Goal: Task Accomplishment & Management: Manage account settings

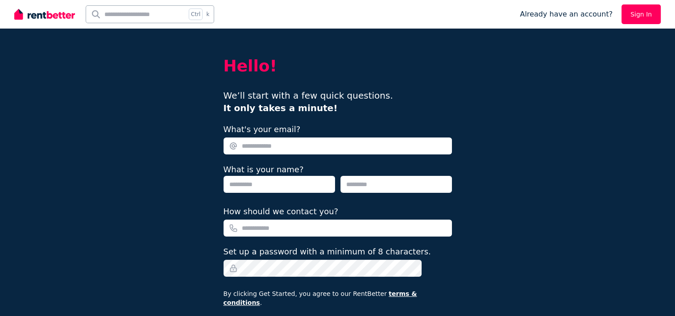
type input "**********"
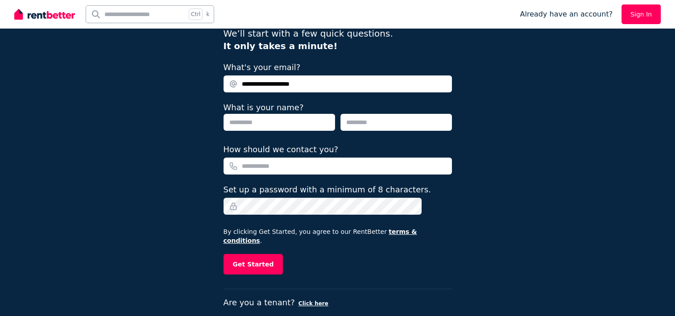
scroll to position [12, 0]
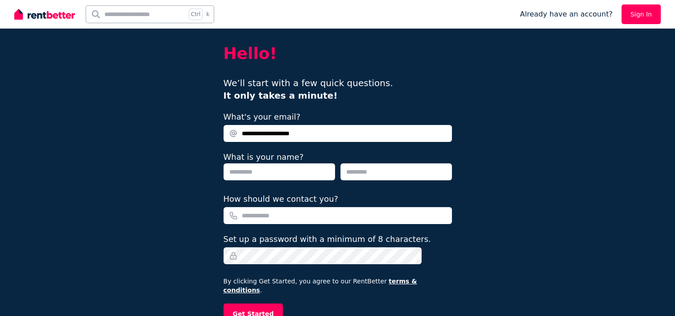
click at [280, 166] on input "text" at bounding box center [278, 171] width 111 height 17
click at [103, 107] on div "**********" at bounding box center [337, 184] width 675 height 392
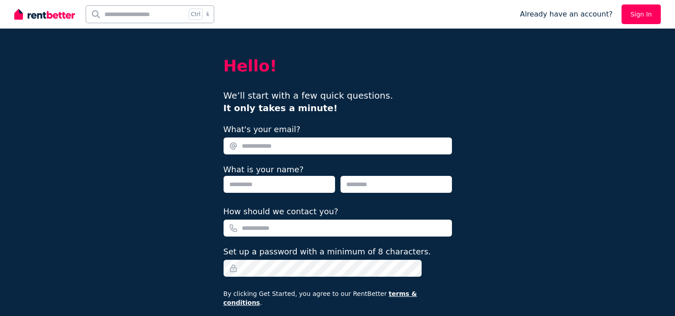
type input "**********"
click at [635, 13] on link "Sign In" at bounding box center [640, 14] width 39 height 20
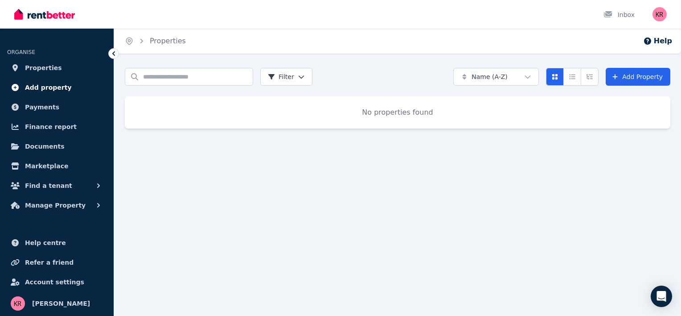
click at [46, 82] on span "Add property" at bounding box center [48, 87] width 47 height 11
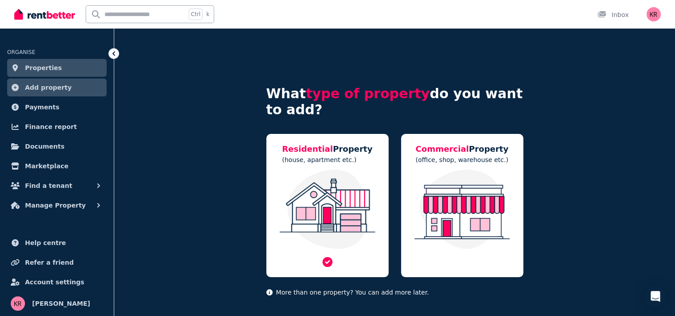
click at [317, 164] on p "(house, apartment etc.)" at bounding box center [327, 159] width 91 height 9
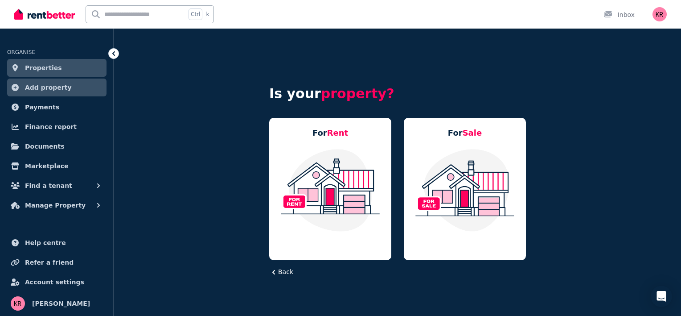
click at [317, 164] on img at bounding box center [330, 190] width 104 height 84
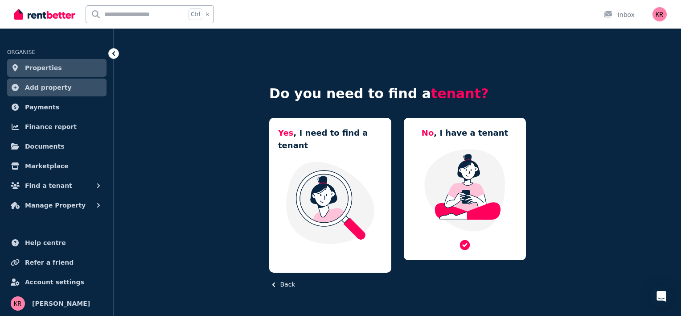
click at [452, 167] on img at bounding box center [465, 190] width 104 height 84
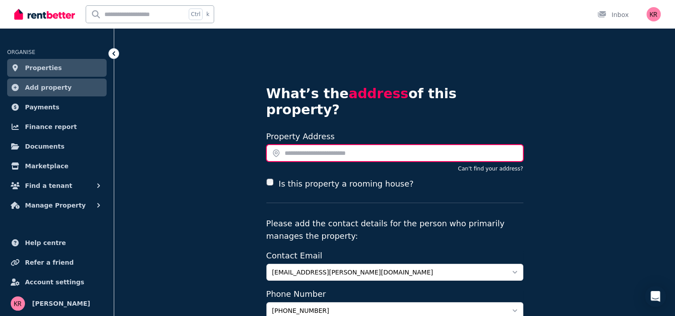
click at [294, 144] on input "text" at bounding box center [394, 152] width 257 height 17
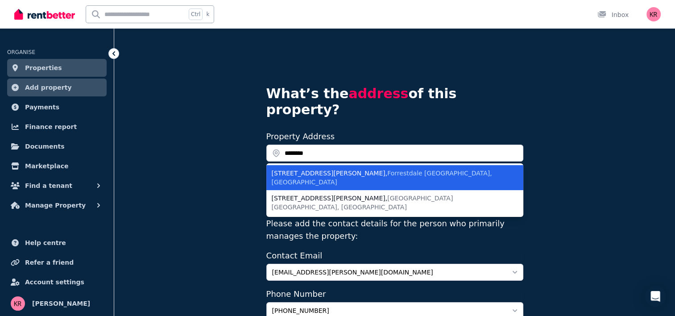
click at [333, 169] on span "Forrestdale WA, Australia" at bounding box center [382, 177] width 220 height 16
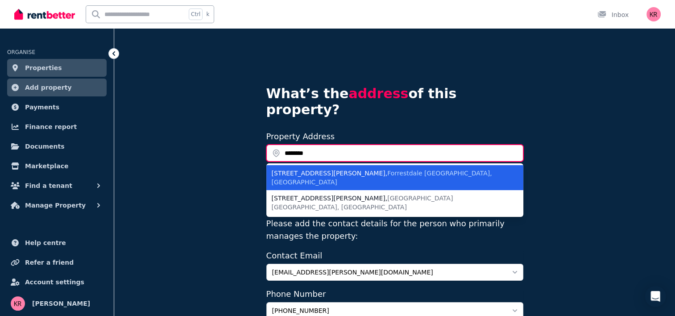
type input "**********"
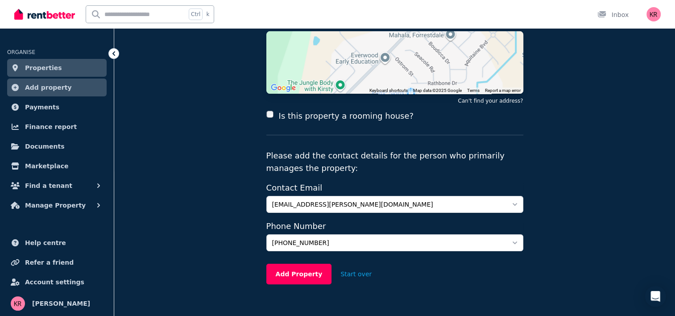
scroll to position [146, 0]
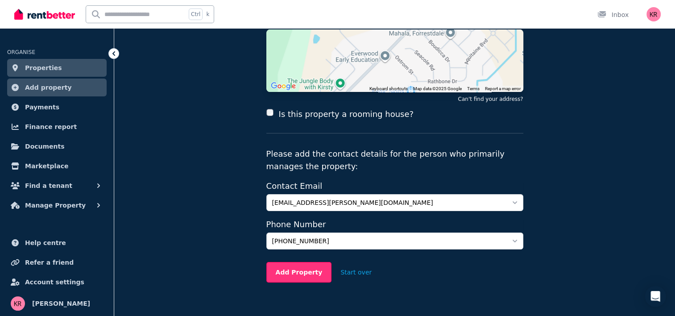
click at [296, 262] on button "Add Property" at bounding box center [299, 272] width 66 height 21
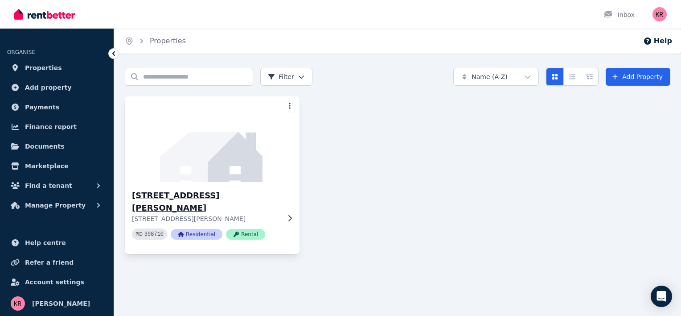
click at [292, 214] on icon at bounding box center [289, 217] width 9 height 7
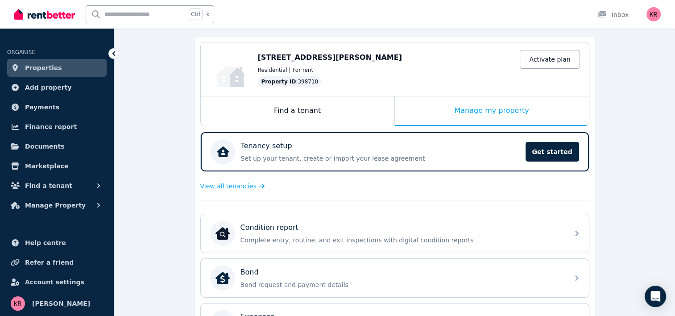
scroll to position [89, 0]
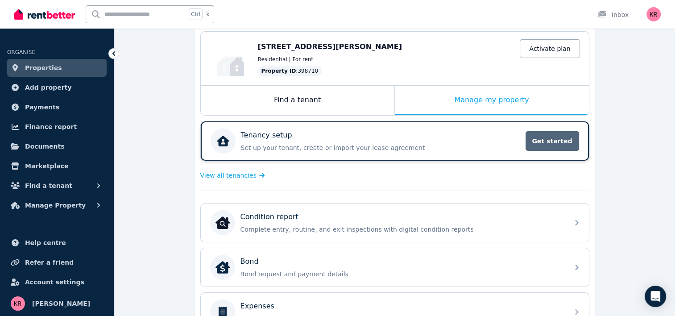
click at [547, 139] on span "Get started" at bounding box center [552, 141] width 54 height 20
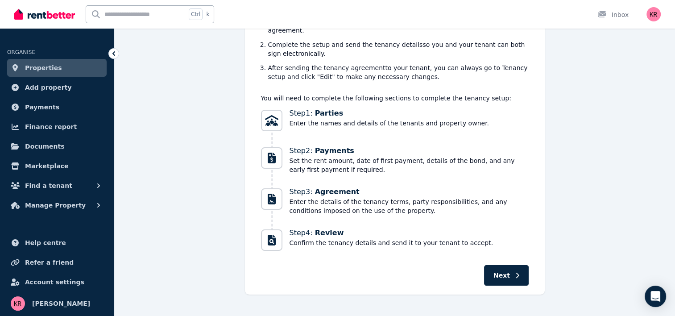
scroll to position [116, 0]
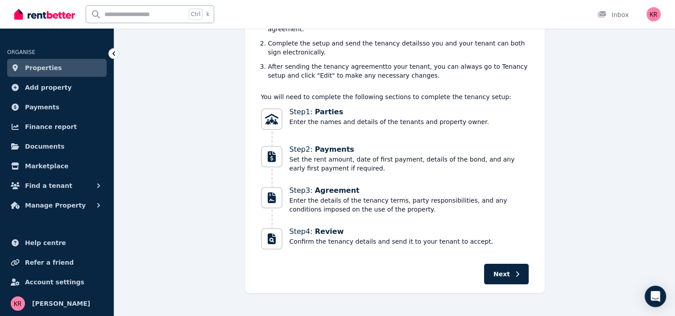
click at [322, 117] on span "Enter the names and details of the tenants and property owner." at bounding box center [388, 121] width 199 height 9
click at [506, 269] on span "Next" at bounding box center [501, 273] width 16 height 9
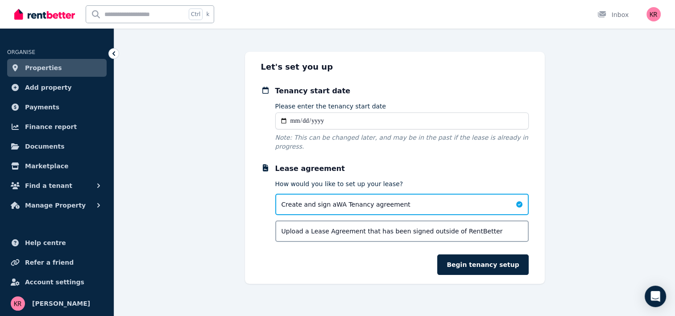
scroll to position [22, 0]
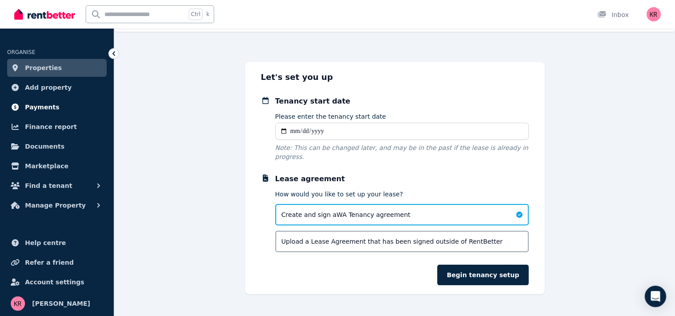
click at [34, 102] on span "Payments" at bounding box center [42, 107] width 34 height 11
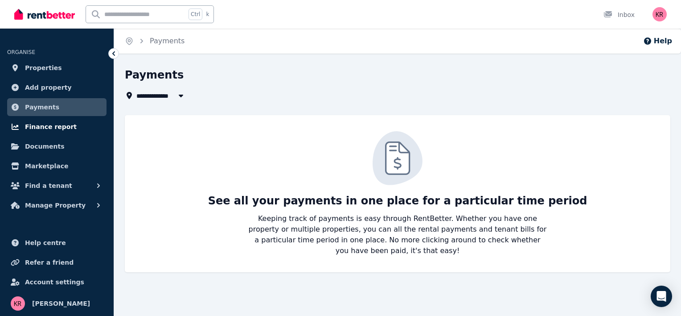
click at [51, 128] on span "Finance report" at bounding box center [51, 126] width 52 height 11
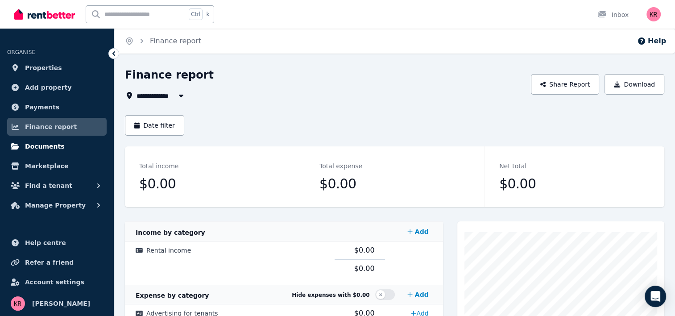
click at [44, 143] on span "Documents" at bounding box center [45, 146] width 40 height 11
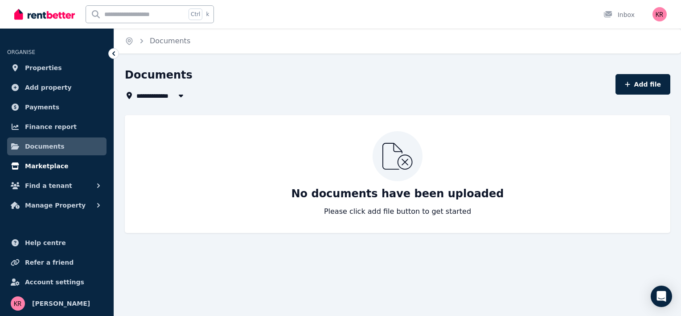
click at [35, 166] on span "Marketplace" at bounding box center [46, 166] width 43 height 11
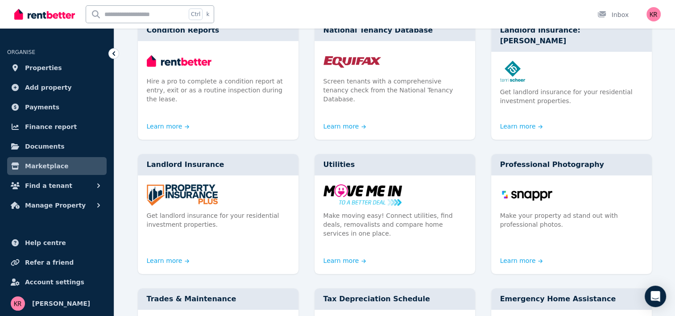
scroll to position [154, 0]
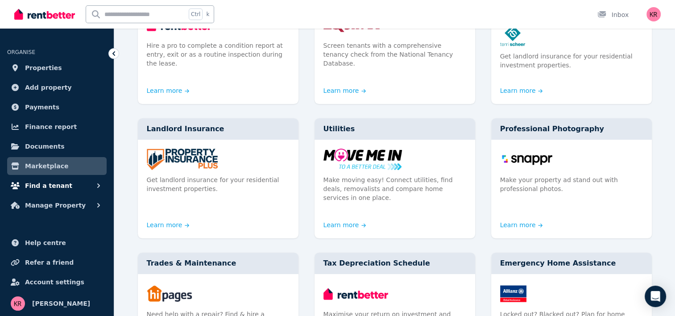
click at [95, 183] on icon "button" at bounding box center [98, 185] width 9 height 9
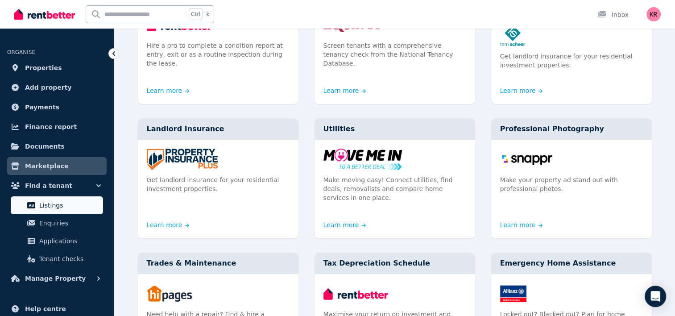
click at [48, 203] on span "Listings" at bounding box center [69, 205] width 60 height 11
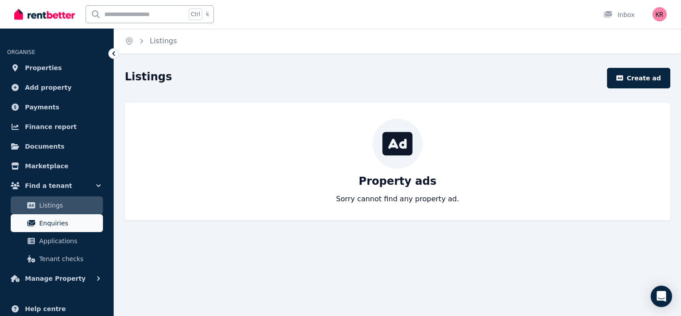
click at [48, 226] on span "Enquiries" at bounding box center [69, 223] width 60 height 11
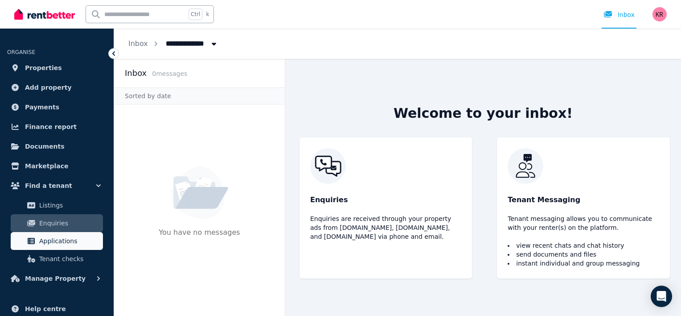
click at [48, 243] on span "Applications" at bounding box center [69, 240] width 60 height 11
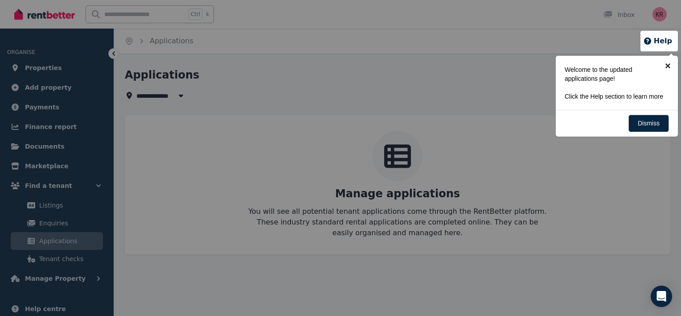
click at [668, 68] on link "×" at bounding box center [668, 66] width 20 height 20
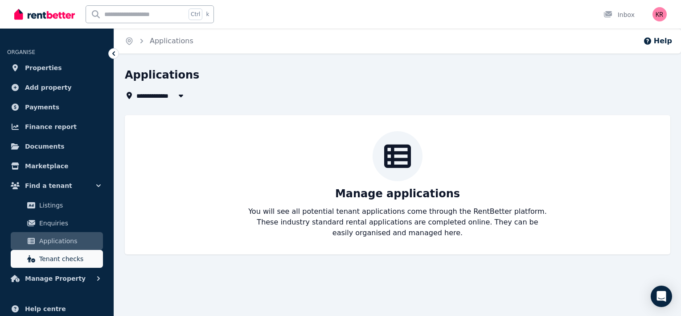
click at [54, 257] on span "Tenant checks" at bounding box center [69, 258] width 60 height 11
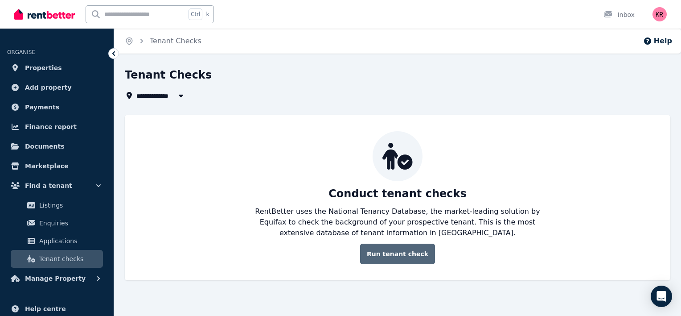
click at [390, 252] on link "Run tenant check" at bounding box center [397, 253] width 75 height 21
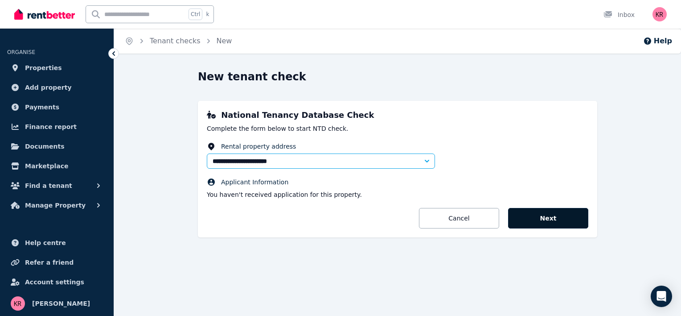
click at [539, 219] on button "Next" at bounding box center [548, 218] width 80 height 21
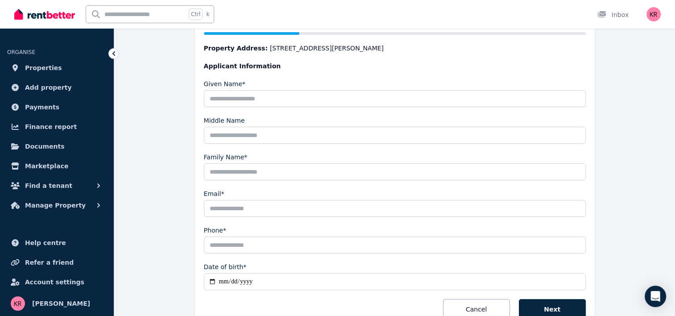
scroll to position [154, 0]
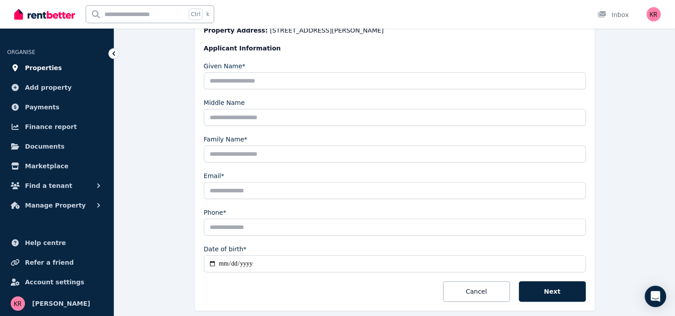
click at [30, 66] on span "Properties" at bounding box center [43, 67] width 37 height 11
